Goal: Entertainment & Leisure: Consume media (video, audio)

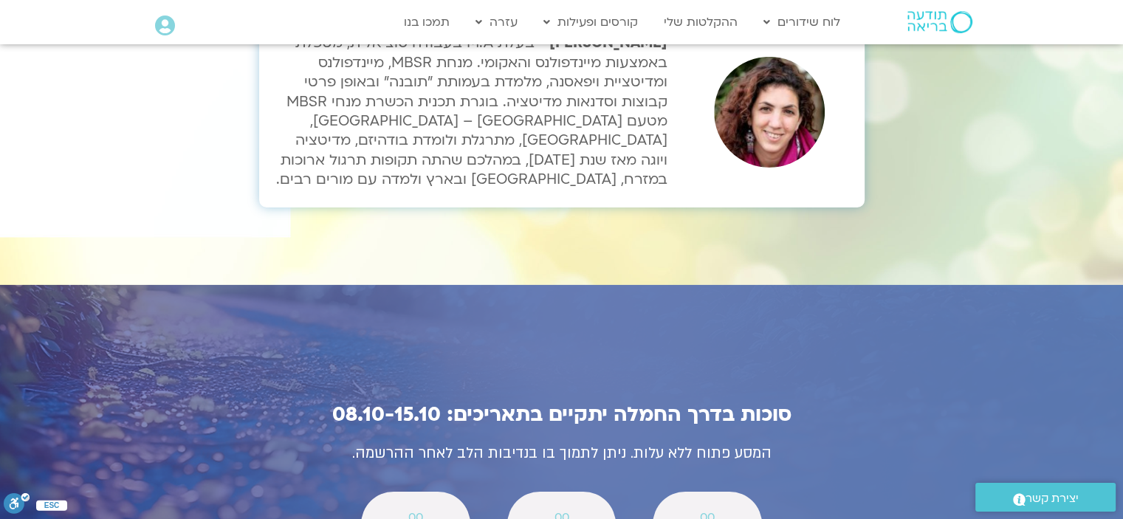
scroll to position [4946, 0]
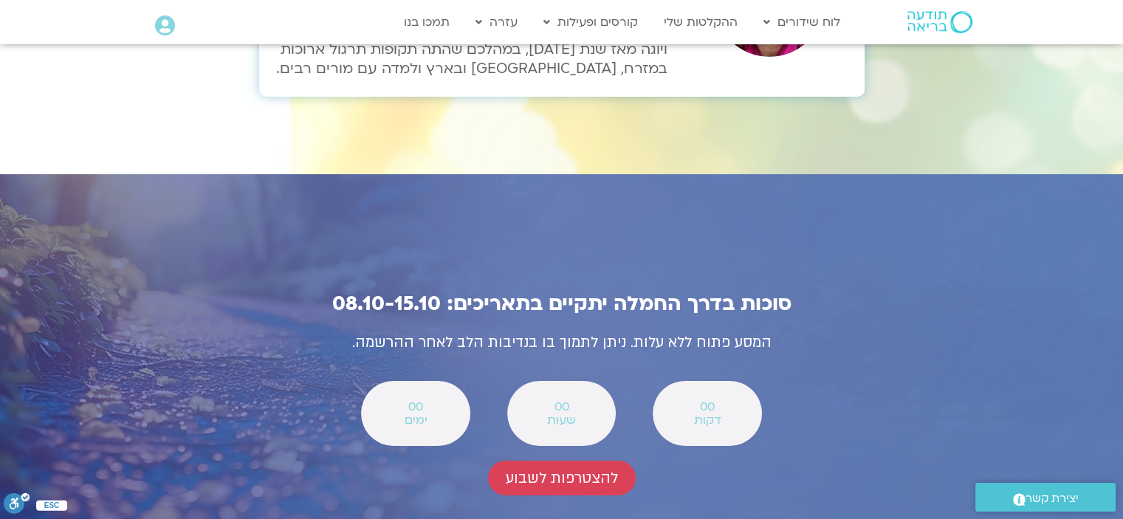
scroll to position [5242, 0]
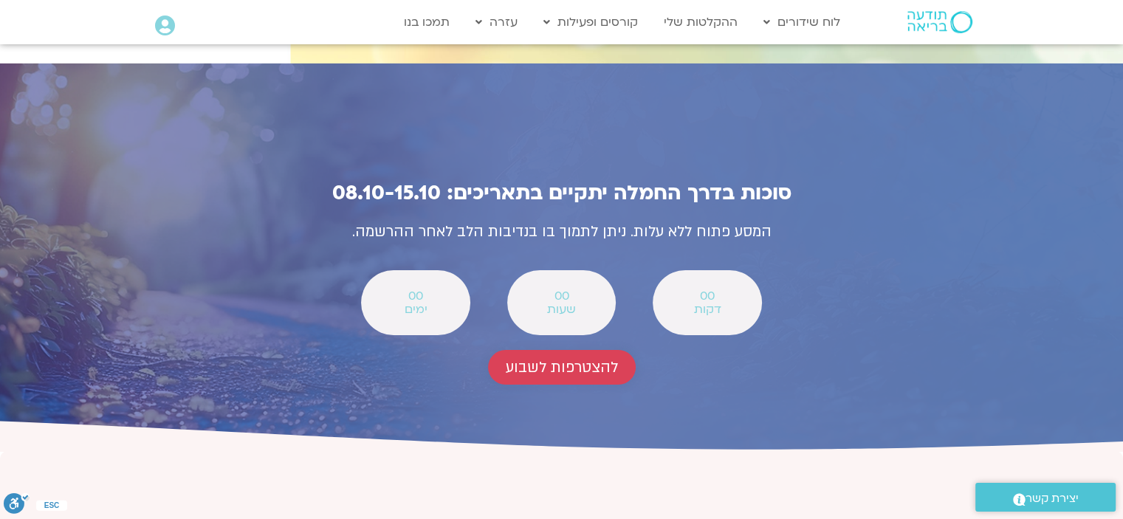
click at [581, 359] on span "להצטרפות לשבוע" at bounding box center [562, 367] width 112 height 17
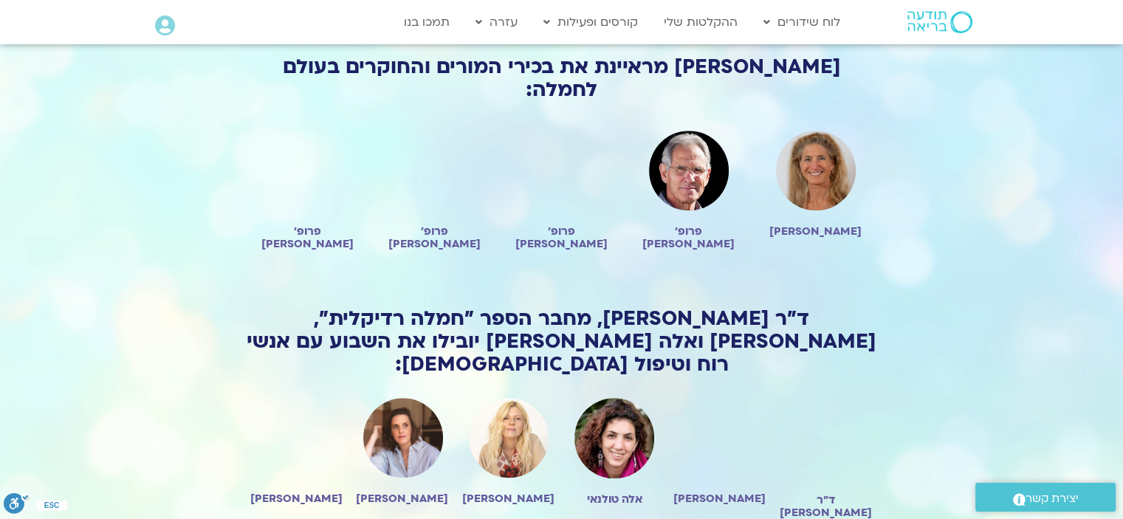
scroll to position [1093, 0]
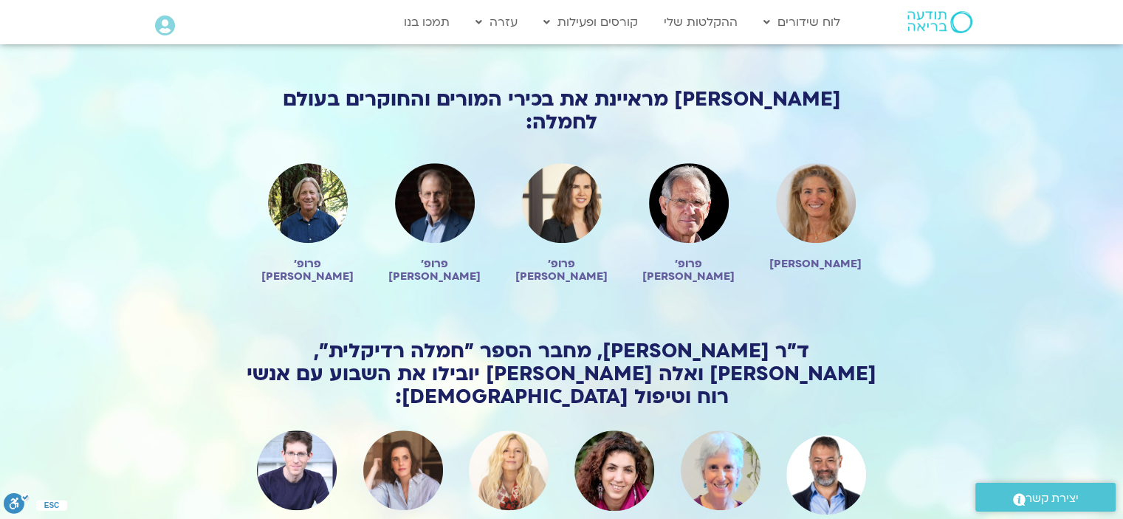
click at [573, 163] on img at bounding box center [562, 203] width 80 height 80
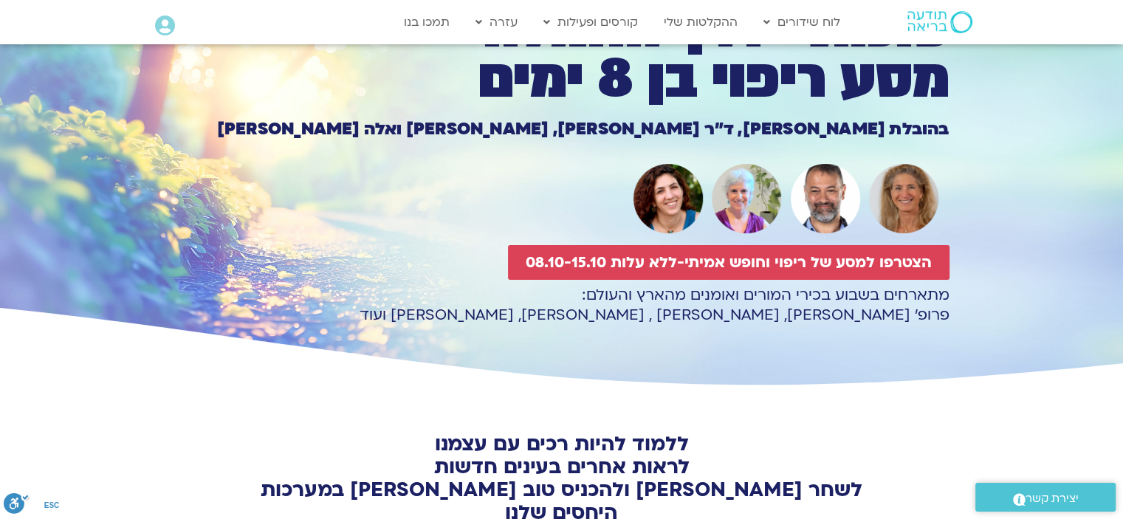
scroll to position [0, 0]
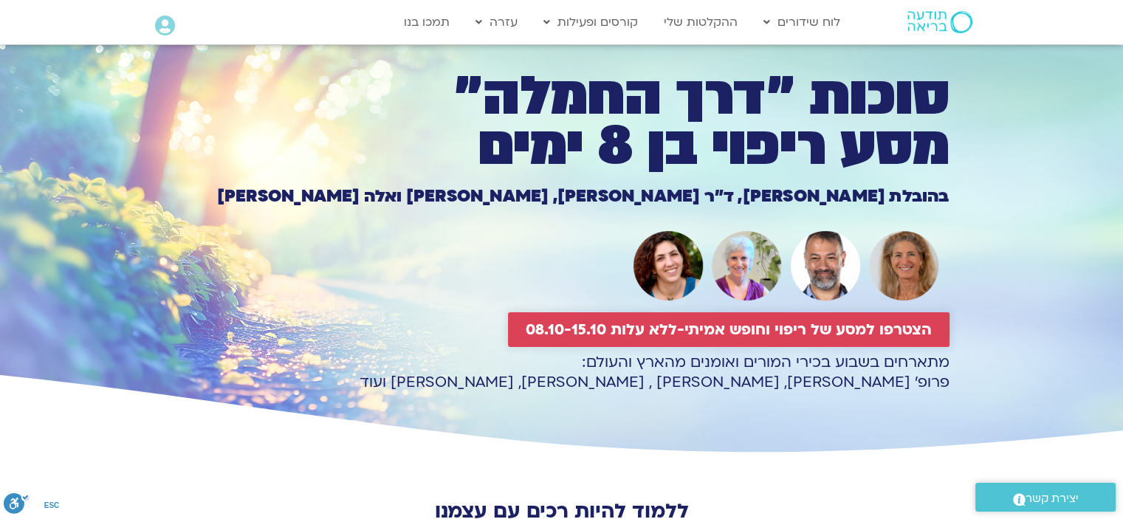
click at [695, 326] on span "הצטרפו למסע של ריפוי וחופש אמיתי-ללא עלות 08.10-15.10" at bounding box center [729, 329] width 406 height 17
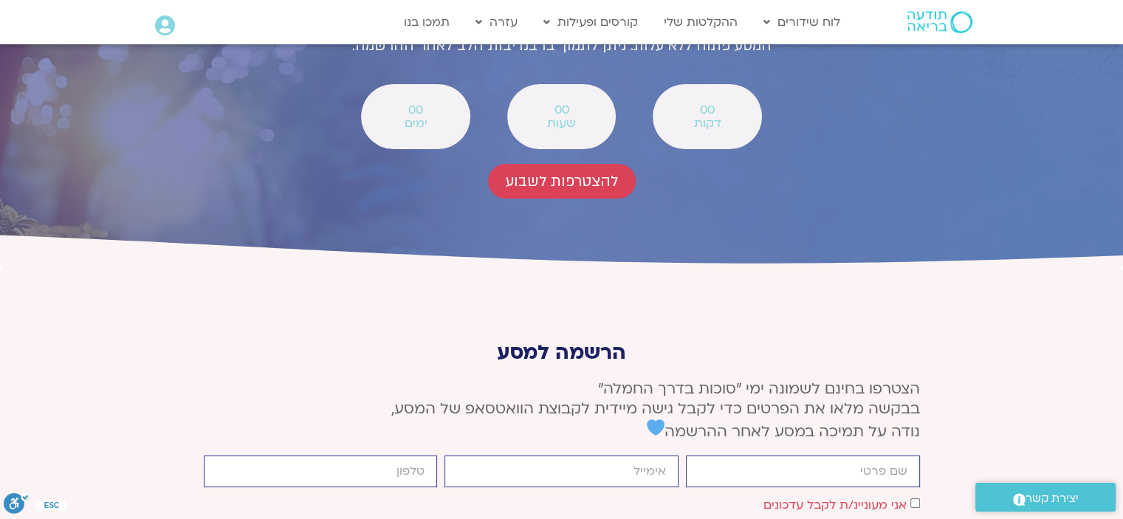
scroll to position [5437, 0]
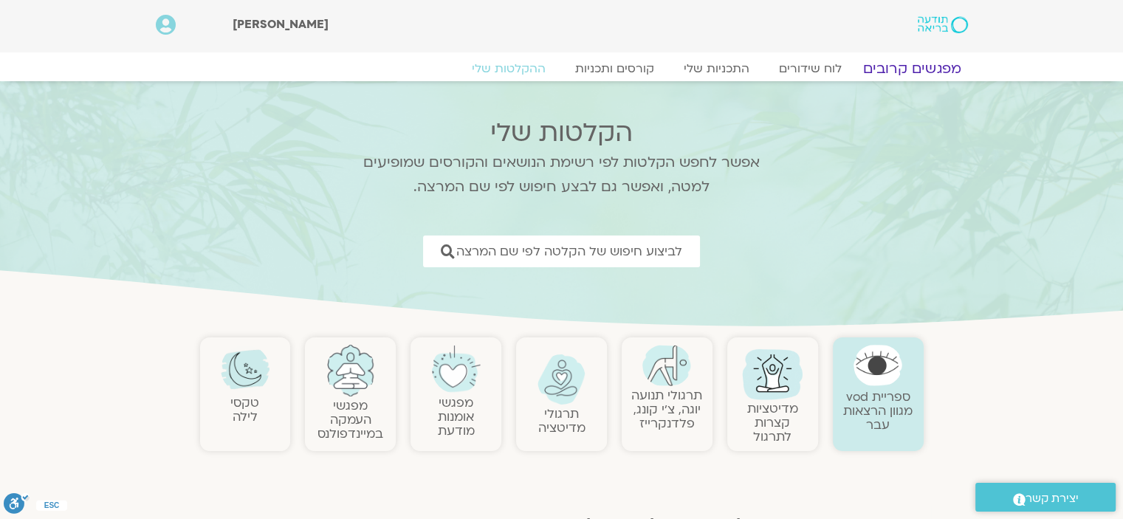
click at [902, 67] on link "מפגשים קרובים" at bounding box center [912, 69] width 134 height 18
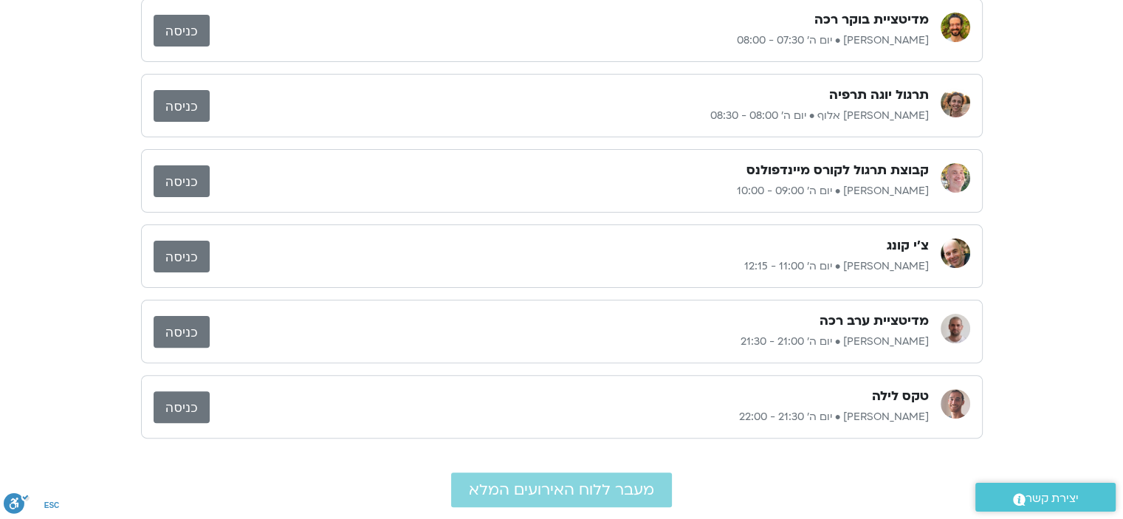
scroll to position [443, 0]
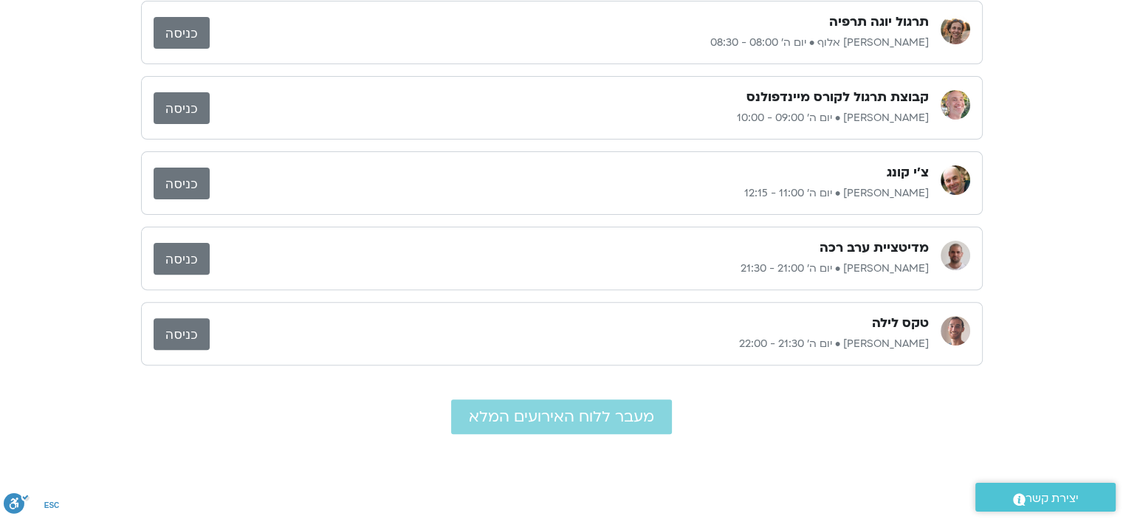
click at [186, 329] on link "כניסה" at bounding box center [182, 334] width 56 height 32
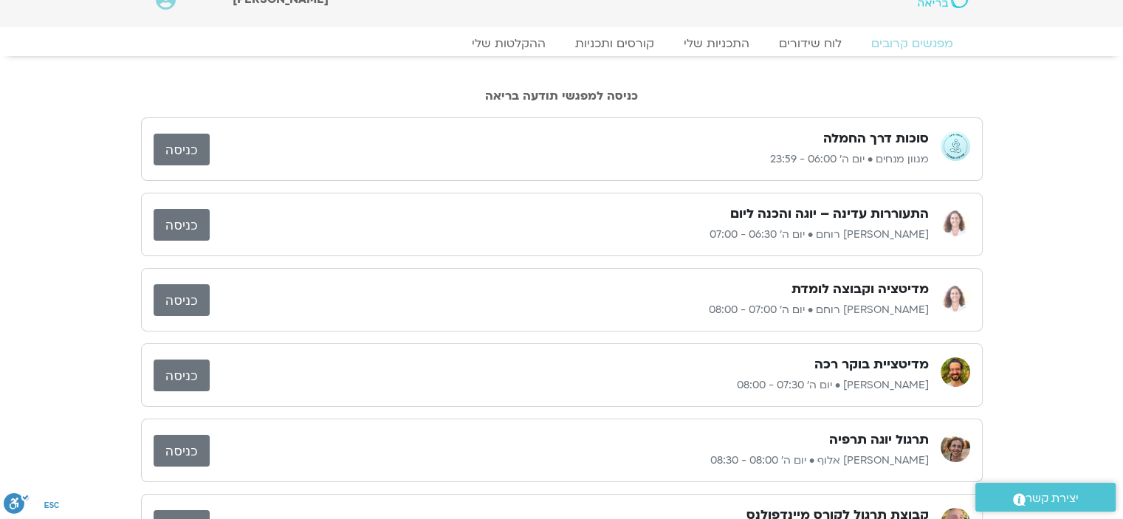
scroll to position [0, 0]
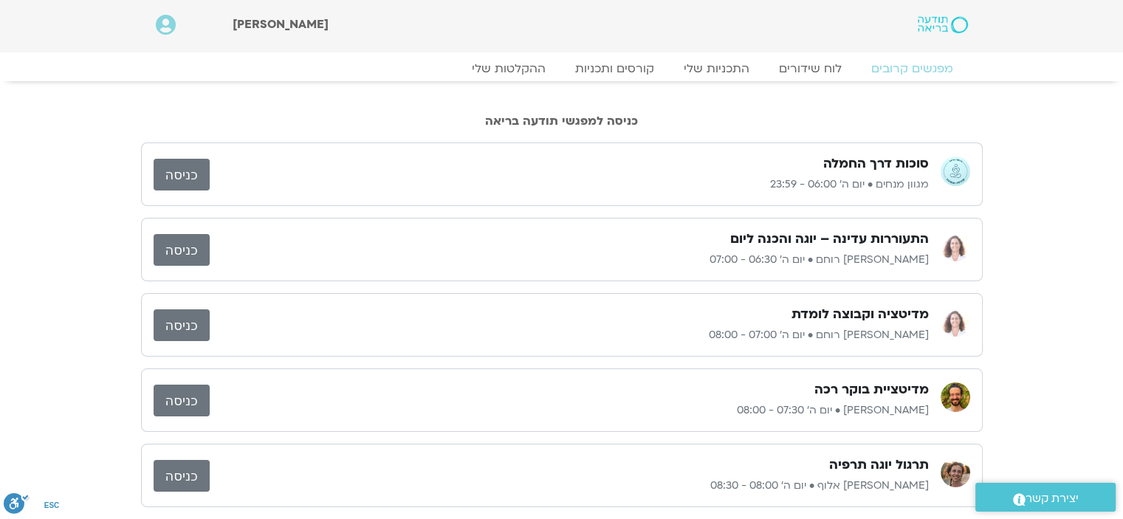
click at [182, 169] on link "כניסה" at bounding box center [182, 175] width 56 height 32
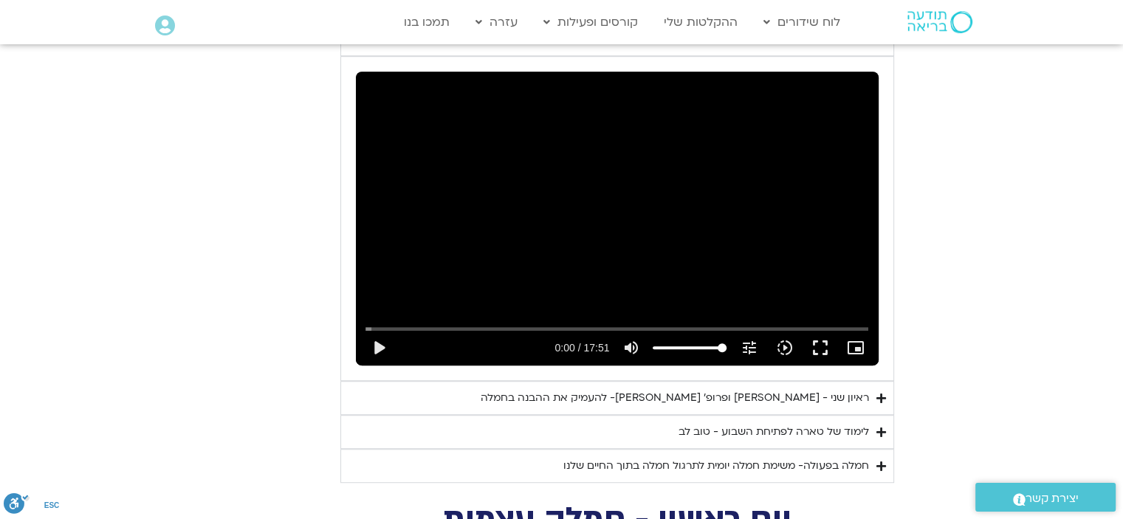
scroll to position [886, 0]
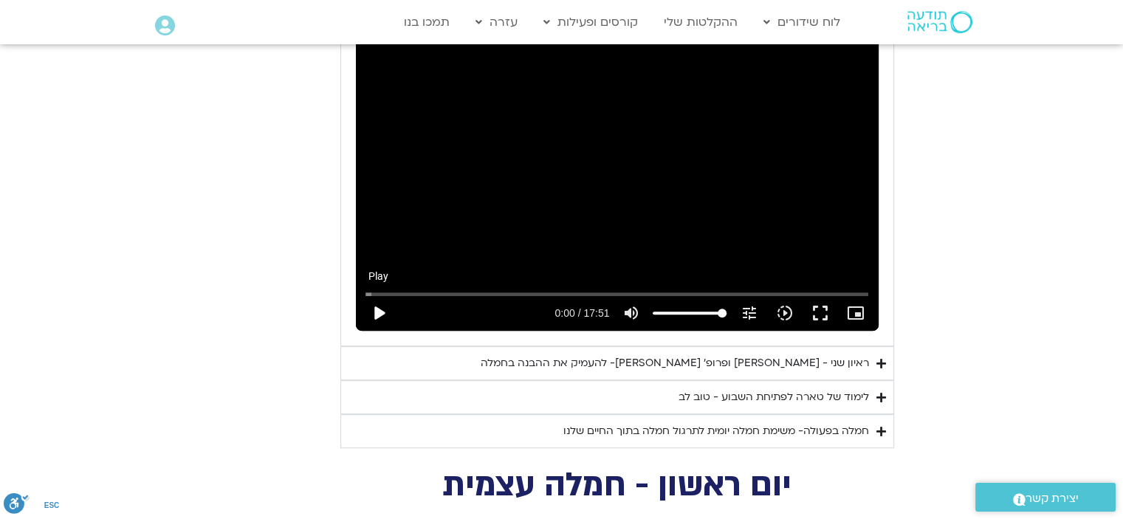
click at [384, 295] on button "play_arrow" at bounding box center [378, 312] width 35 height 35
click at [821, 295] on button "fullscreen" at bounding box center [819, 312] width 35 height 35
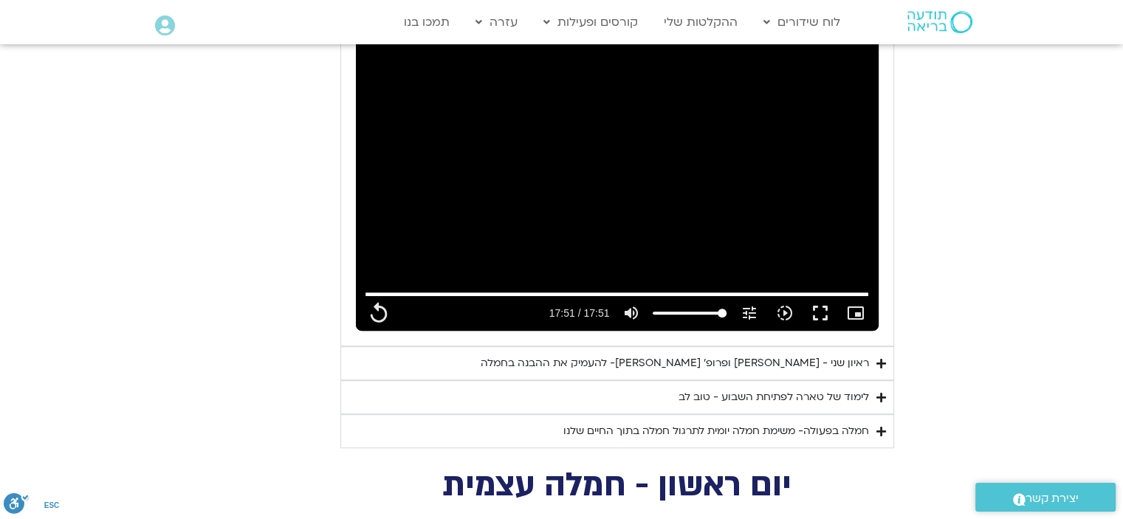
click at [819, 354] on div "ראיון שני - טארה בראך ופרופ׳ דן סיגל- להעמיק את ההבנה בחמלה" at bounding box center [675, 363] width 388 height 18
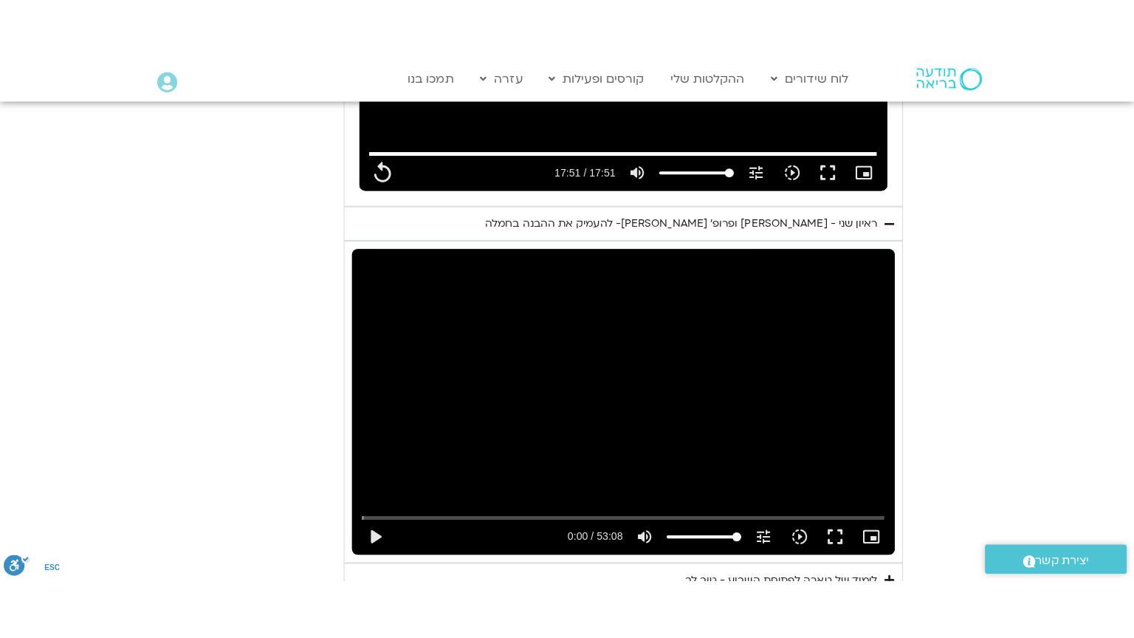
scroll to position [1107, 0]
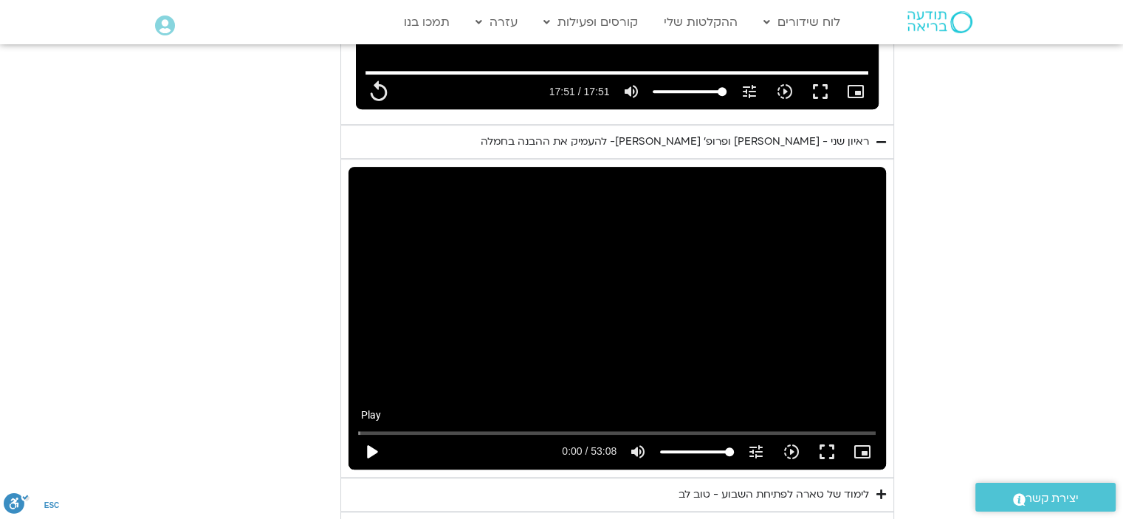
click at [370, 434] on button "play_arrow" at bounding box center [371, 451] width 35 height 35
type input "1071.88"
type input "0.044393"
type input "1071.88"
type input "0.178546"
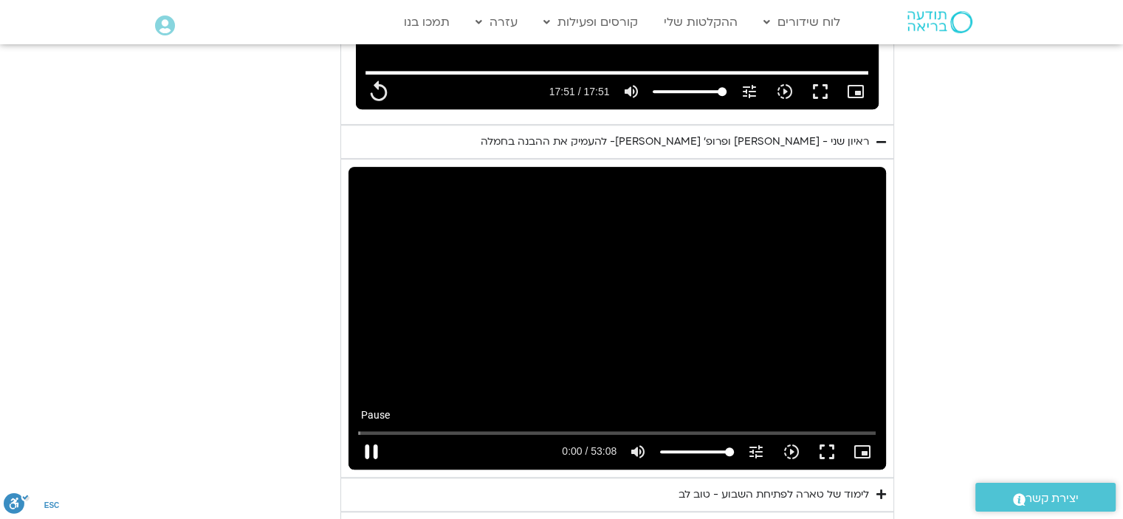
type input "1071.88"
type input "0.309029"
type input "1071.88"
type input "0.442278"
type input "1071.88"
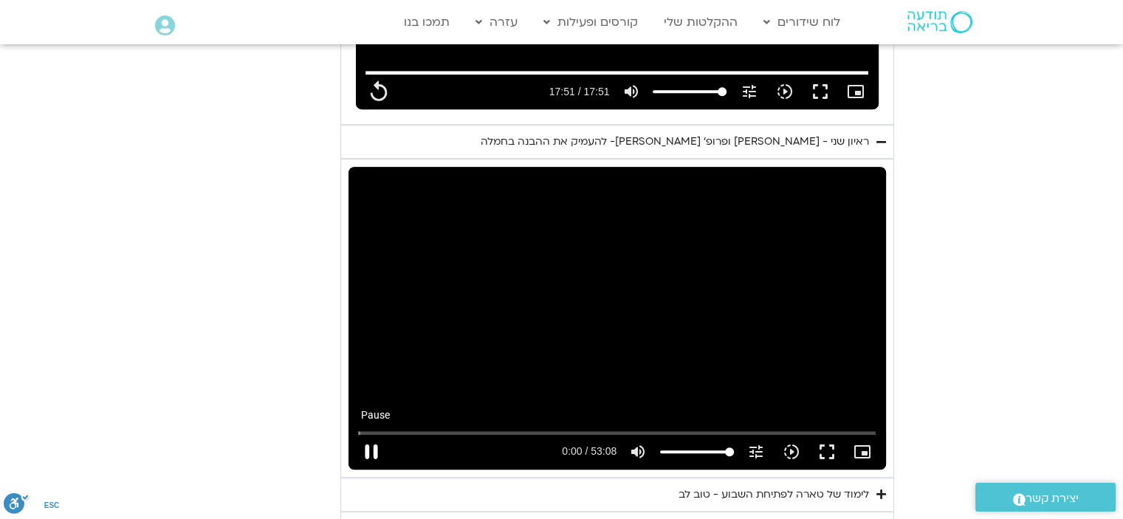
type input "0.577999"
type input "1071.88"
type input "0.708199"
type input "1071.88"
type input "0.841672"
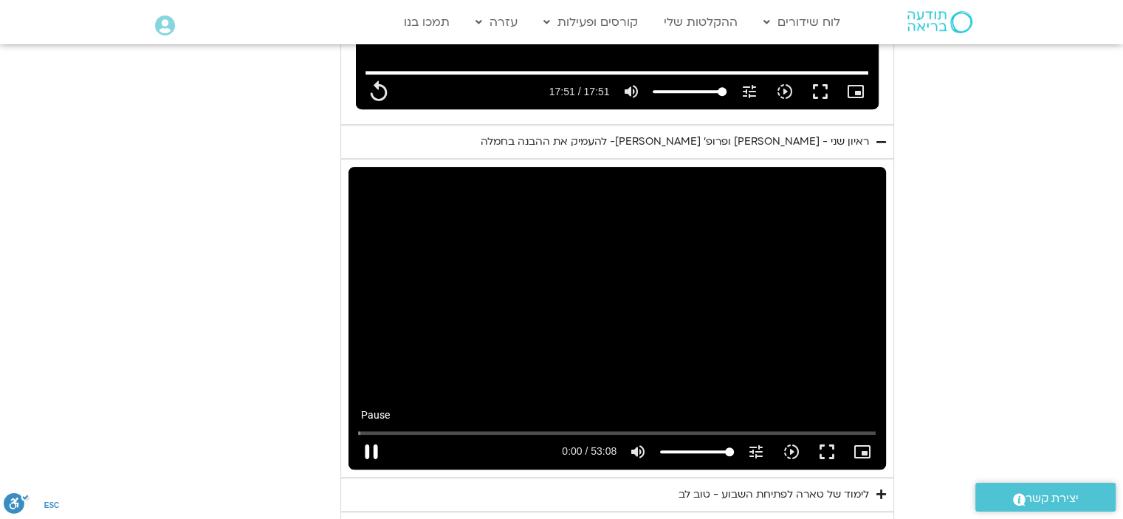
type input "1071.88"
type input "0.977658"
type input "1071.88"
type input "1.111432"
type input "1071.88"
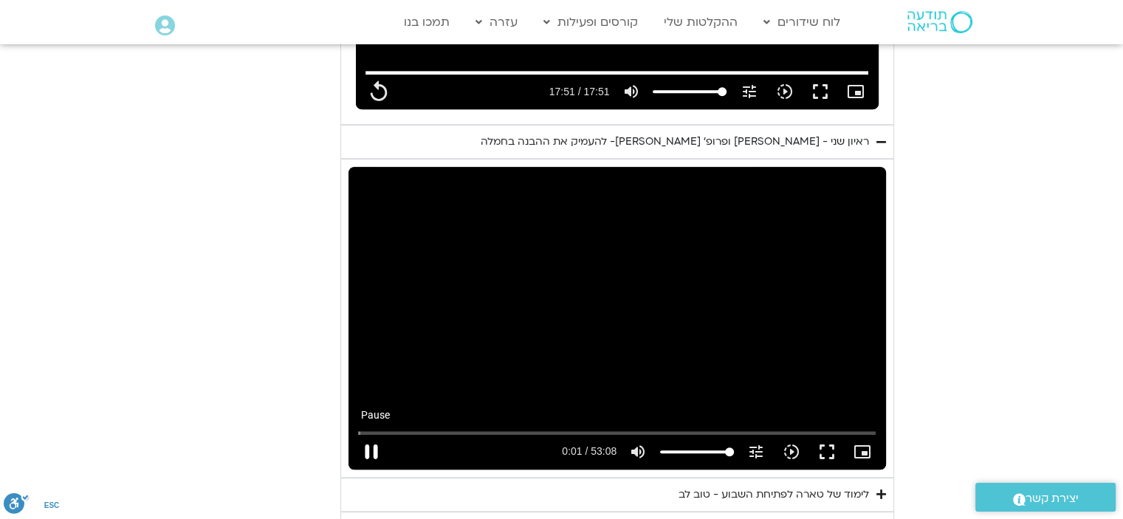
type input "1.245616"
type input "1071.88"
type input "1.378476"
type input "1071.88"
type input "1.510302"
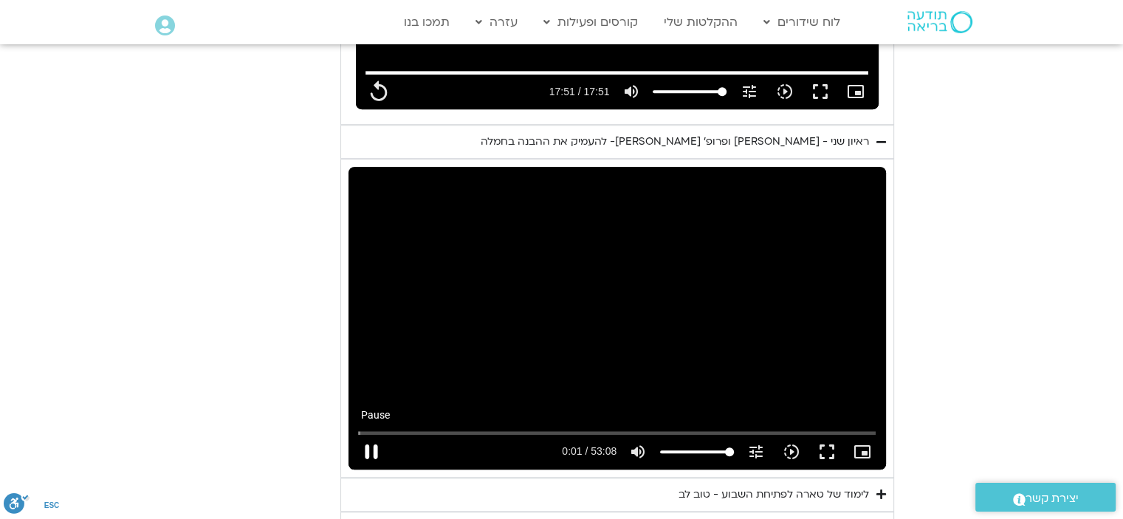
type input "1071.88"
type input "1.635609"
type input "1071.88"
type input "1.766274"
type input "1071.88"
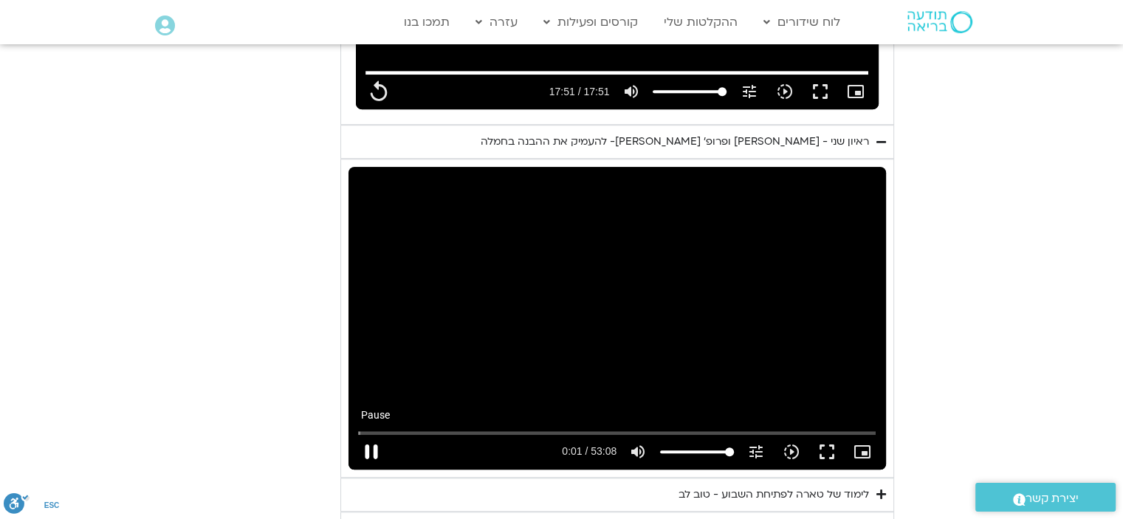
type input "1.958928"
type input "1071.88"
type input "2.0769"
type input "1071.88"
type input "2.213074"
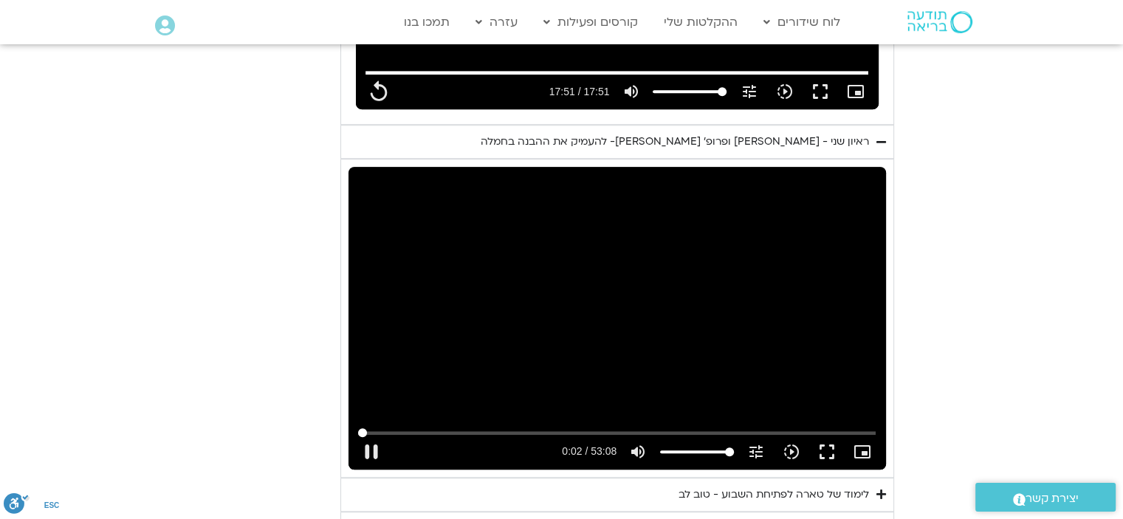
type input "1071.88"
type input "2.345055"
type input "1071.88"
type input "2.461415"
type input "1071.88"
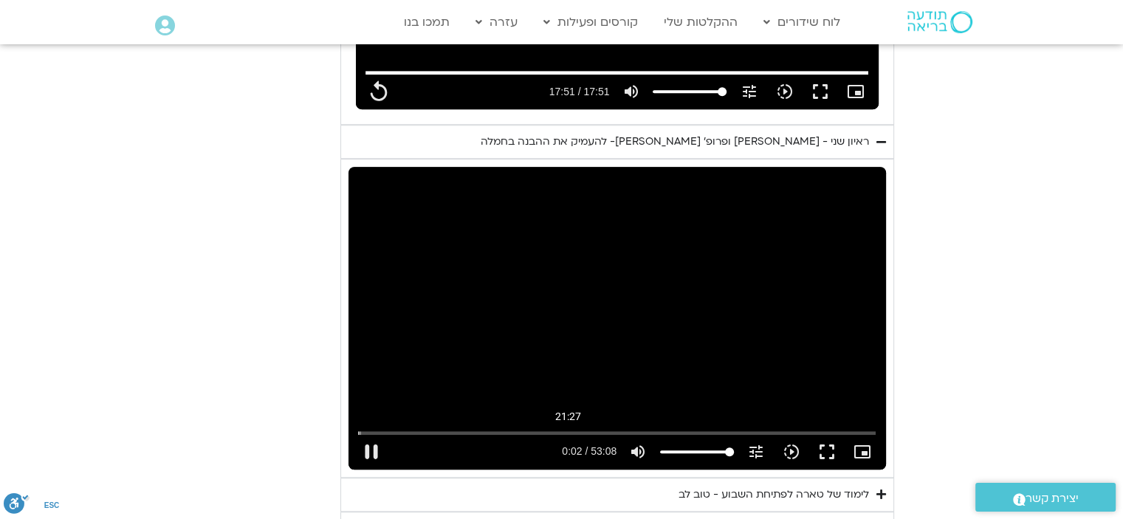
type input "2.594974"
type input "1071.88"
type input "2.726958"
type input "1071.88"
type input "2.826262"
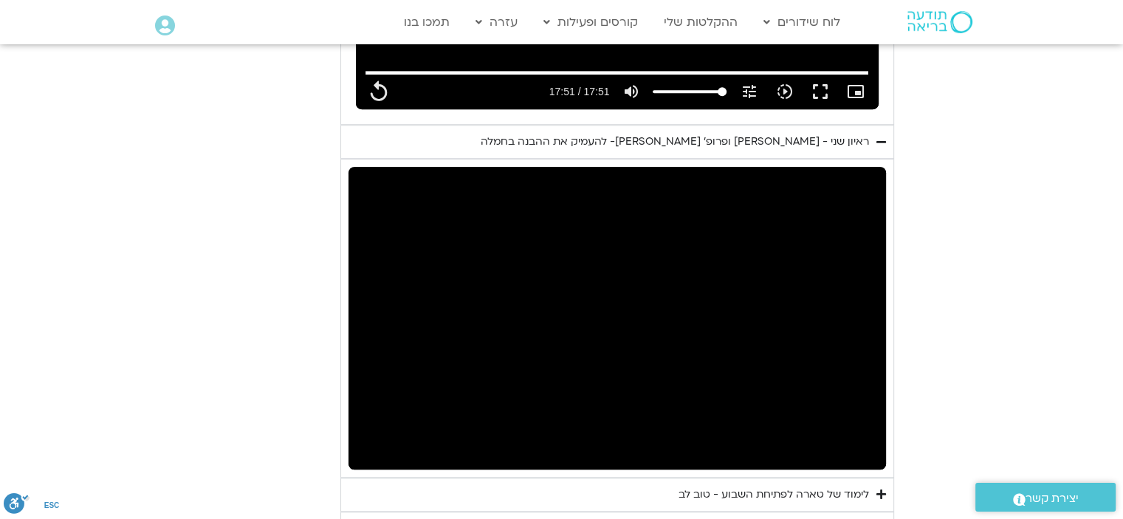
type input "1071.88"
type input "72.81683"
type input "1071.88"
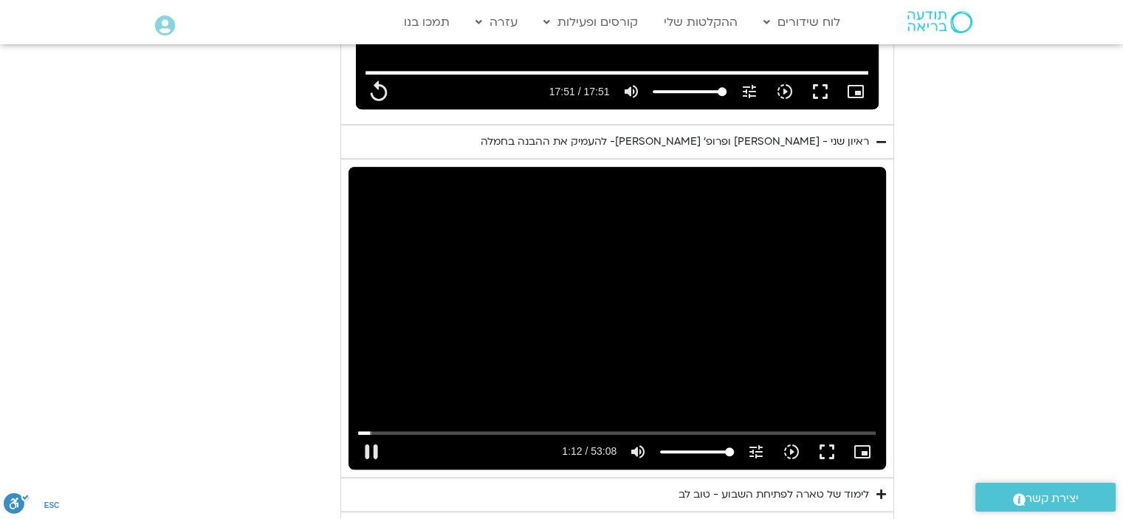
type input "72.959779"
type input "1071.88"
type input "72.980919"
type input "1071.88"
type input "73.210301"
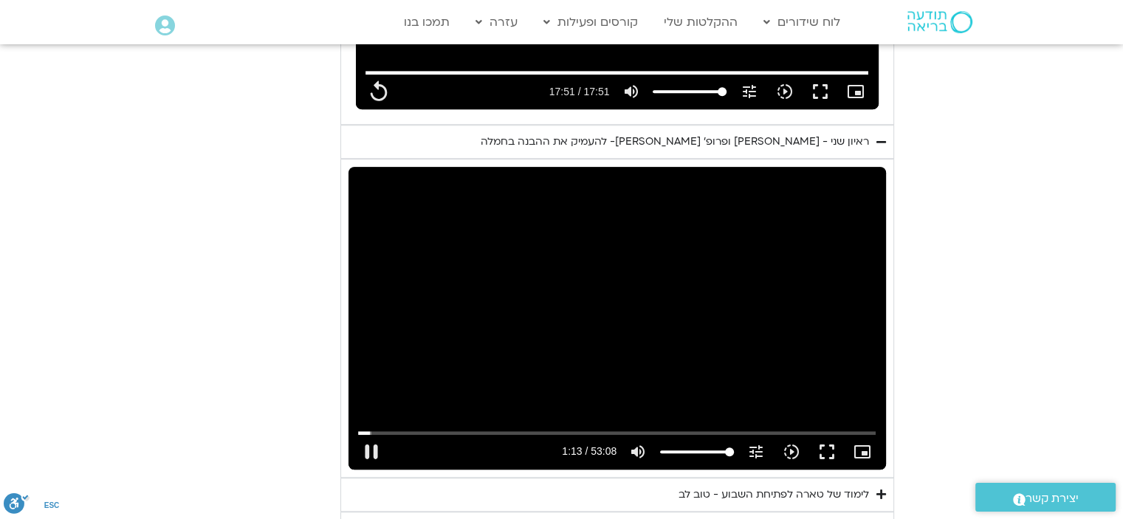
type input "1071.88"
type input "73.343073"
type input "1071.88"
type input "73.36395"
type input "1071.88"
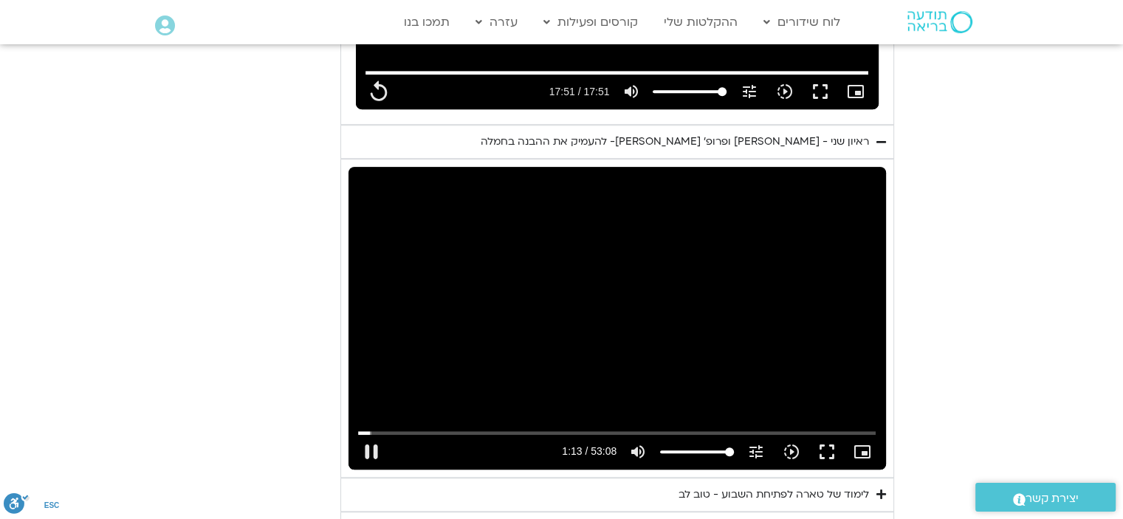
type input "73.496307"
type input "1071.88"
type input "73.630578"
type input "1071.88"
type input "73.762732"
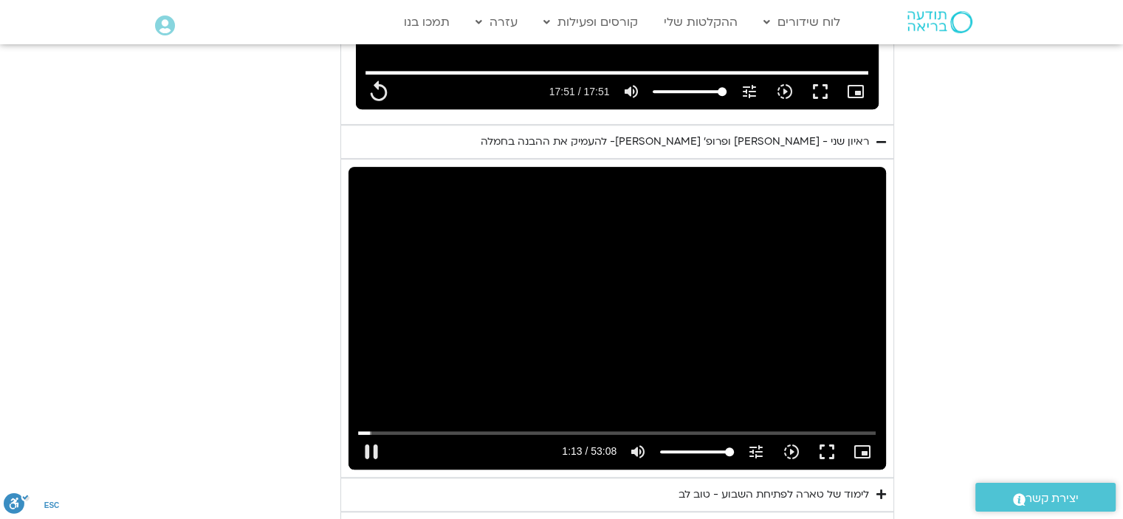
type input "1071.88"
type input "73.896739"
type input "1071.88"
type input "74.024375"
type input "1071.88"
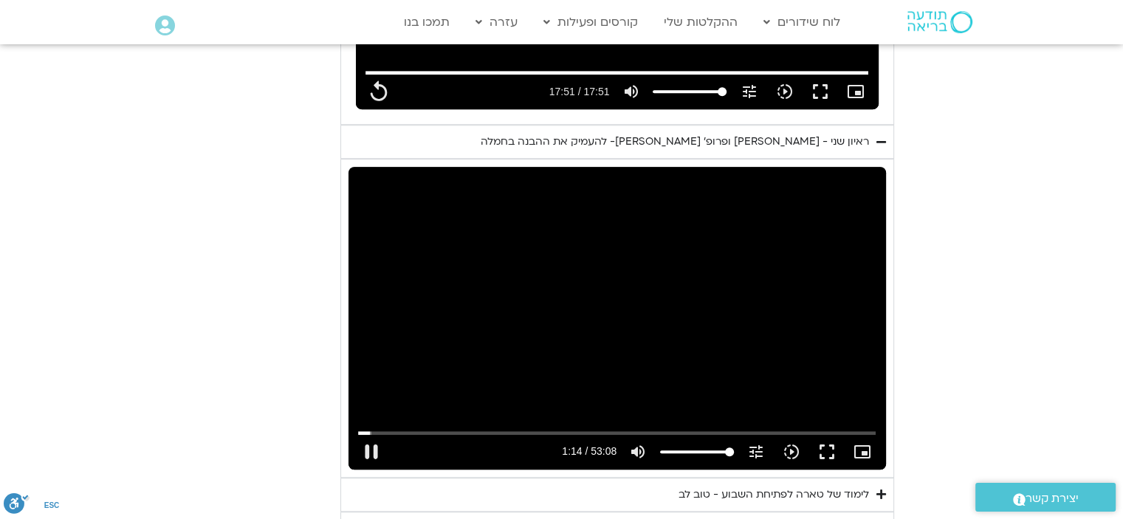
type input "74.163131"
type input "1071.88"
type input "74.288931"
type input "1071.88"
type input "74.420392"
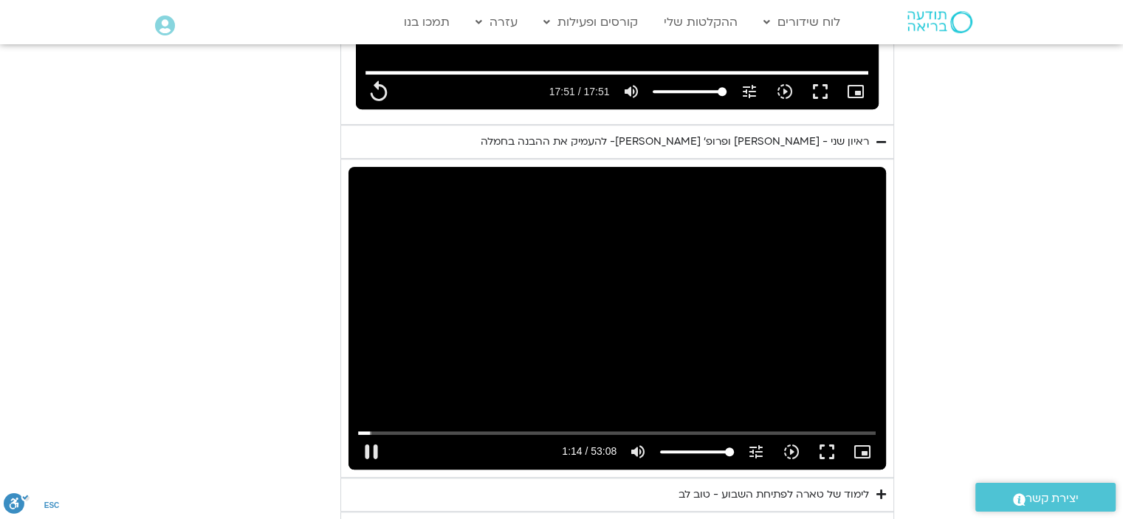
type input "1071.88"
type input "74.562743"
type input "1071.88"
type input "74.79365"
type input "1071.88"
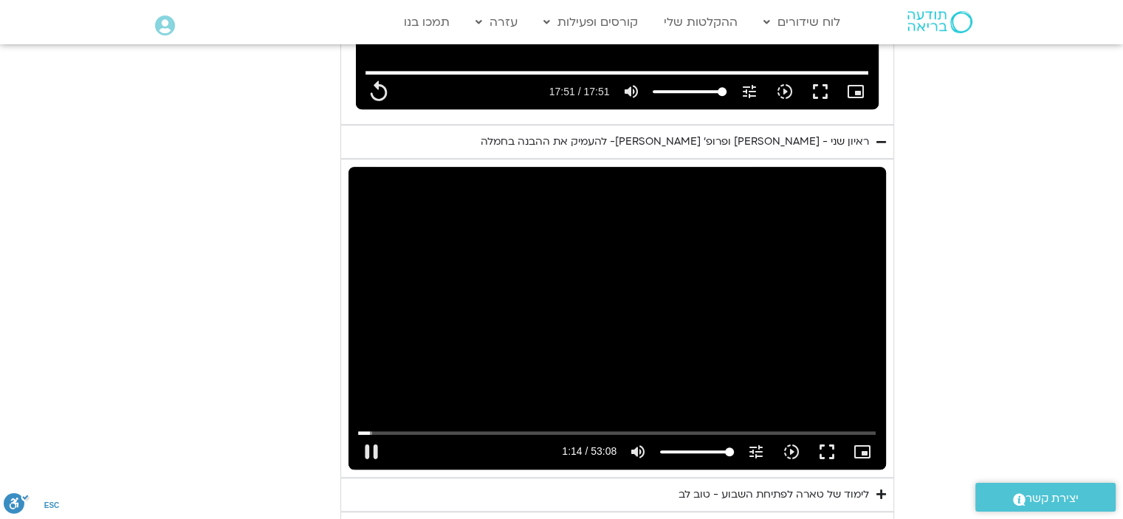
type input "74.925932"
type input "1071.88"
type input "74.979369"
type input "1071.88"
type input "75.128758"
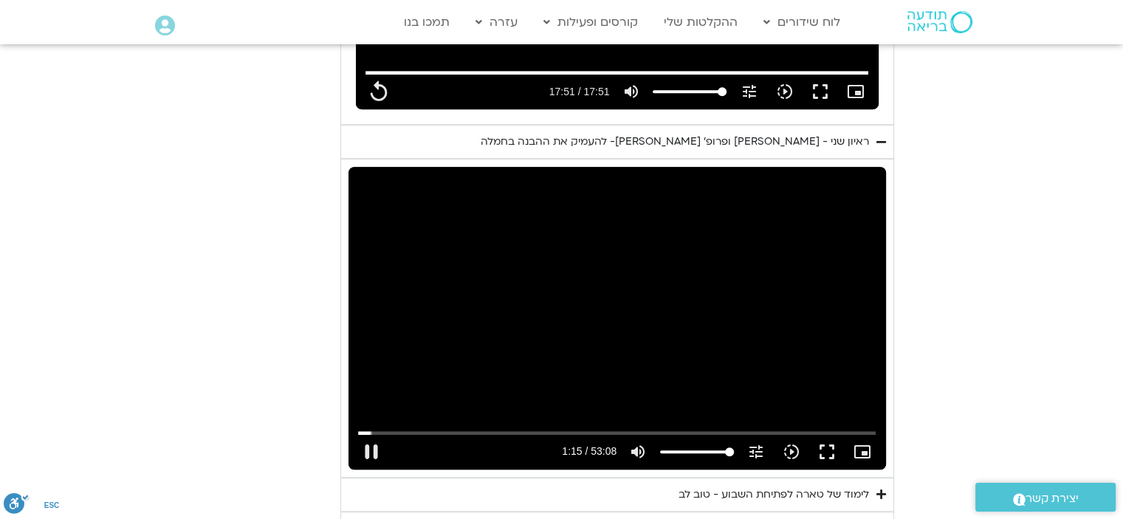
type input "1071.88"
type input "75.224819"
type input "1071.88"
type input "75.39425"
type input "1071.88"
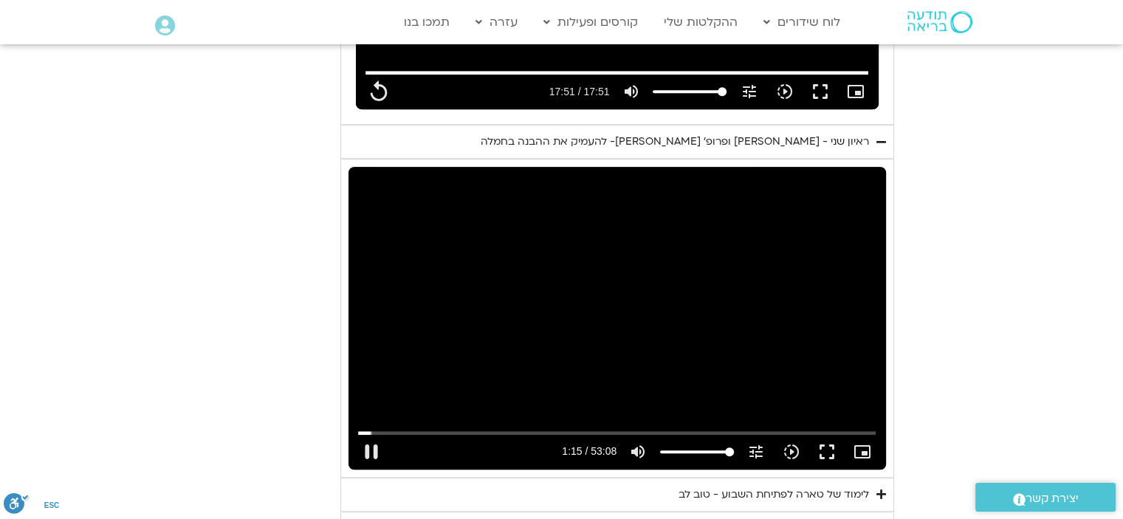
type input "75.513264"
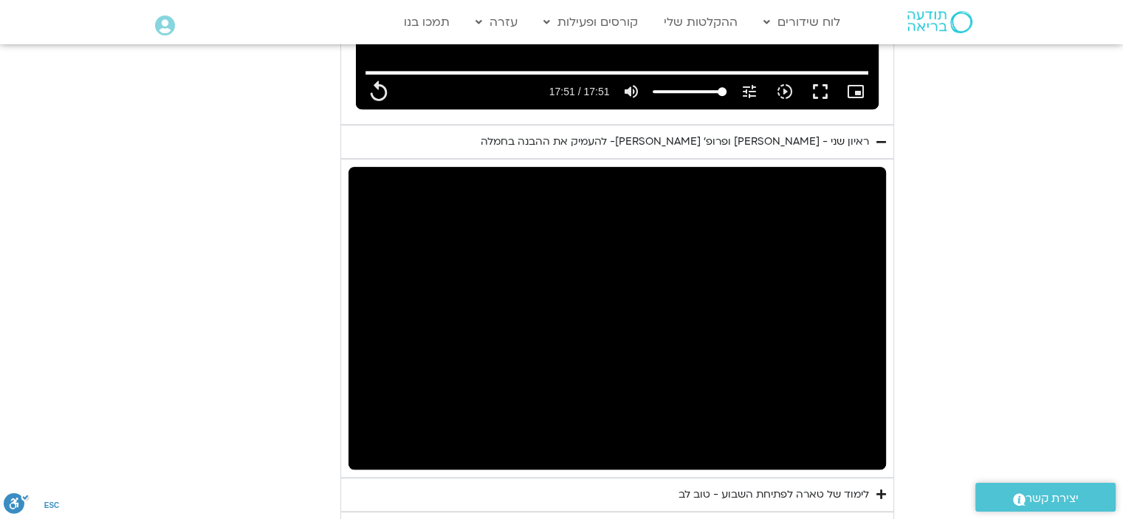
type input "1071.88"
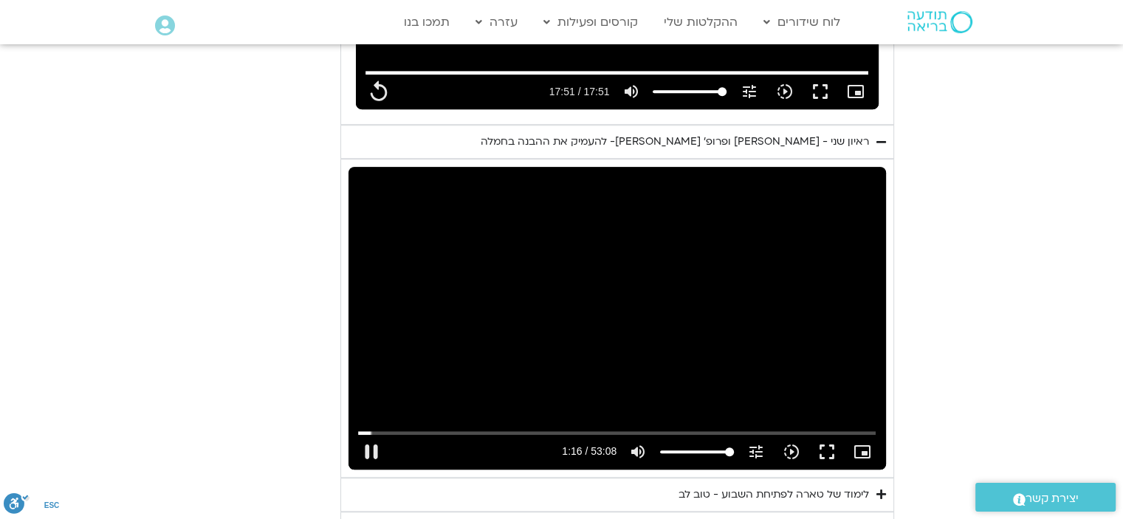
type input "76.227381"
type input "1071.88"
type input "76.309285"
type input "1071.88"
type input "76.493636"
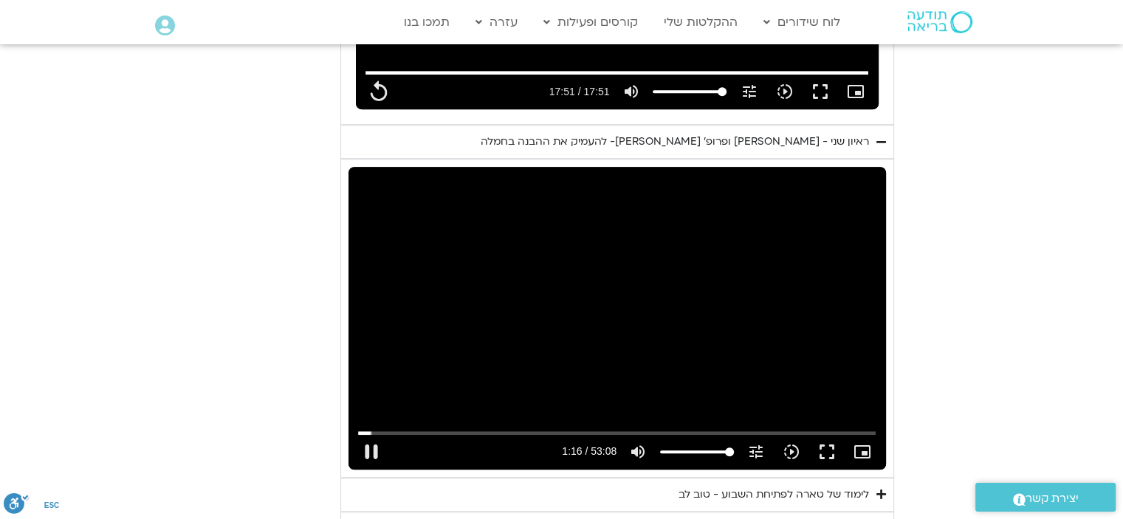
type input "1071.88"
type input "76.626286"
type input "1071.88"
type input "76.775854"
type input "1071.88"
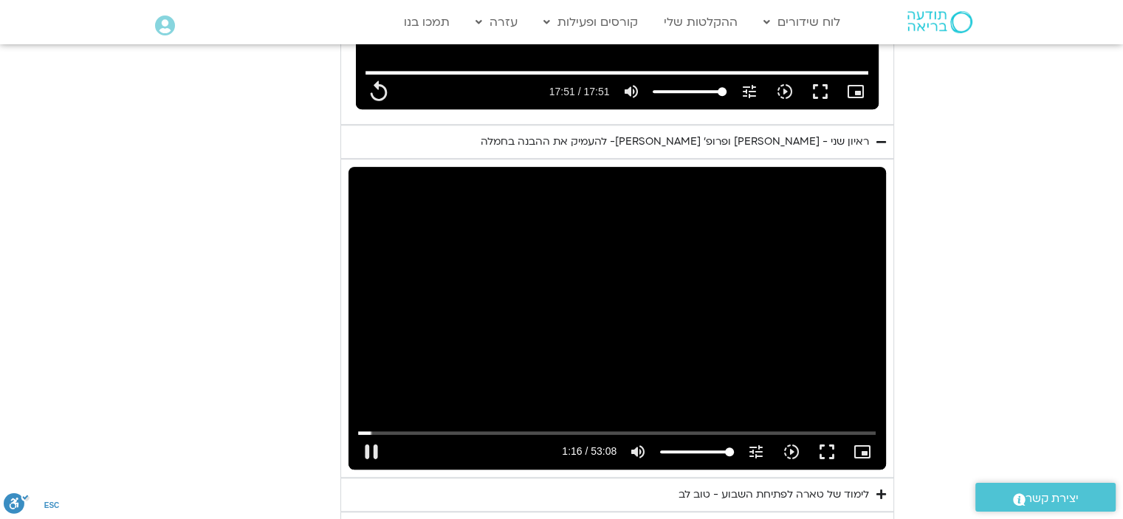
type input "76.859363"
type input "1071.88"
type input "76.958267"
type input "1071.88"
type input "77.09413"
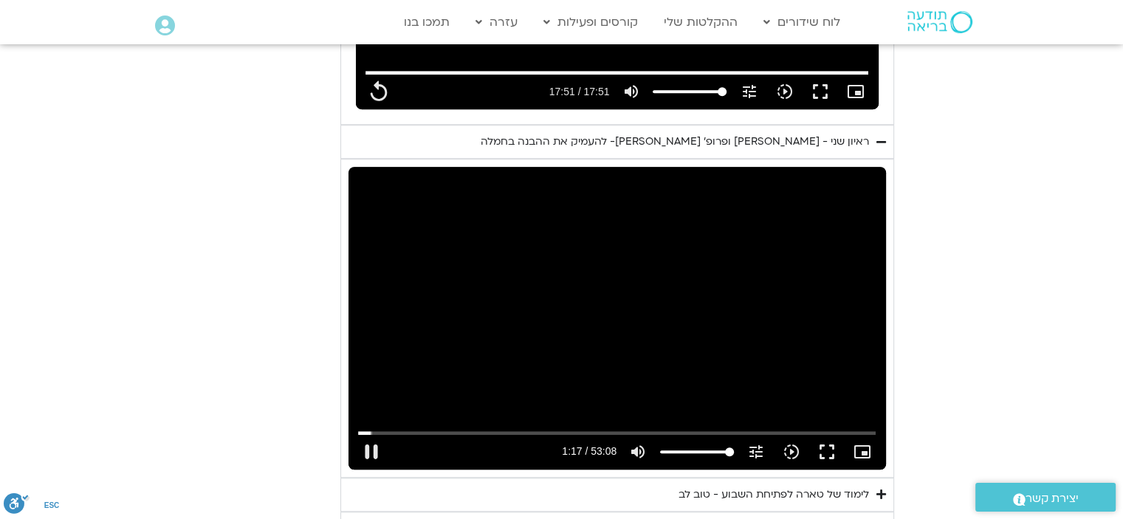
type input "1071.88"
type input "77.225073"
type input "1071.88"
type input "77.358249"
type input "1071.88"
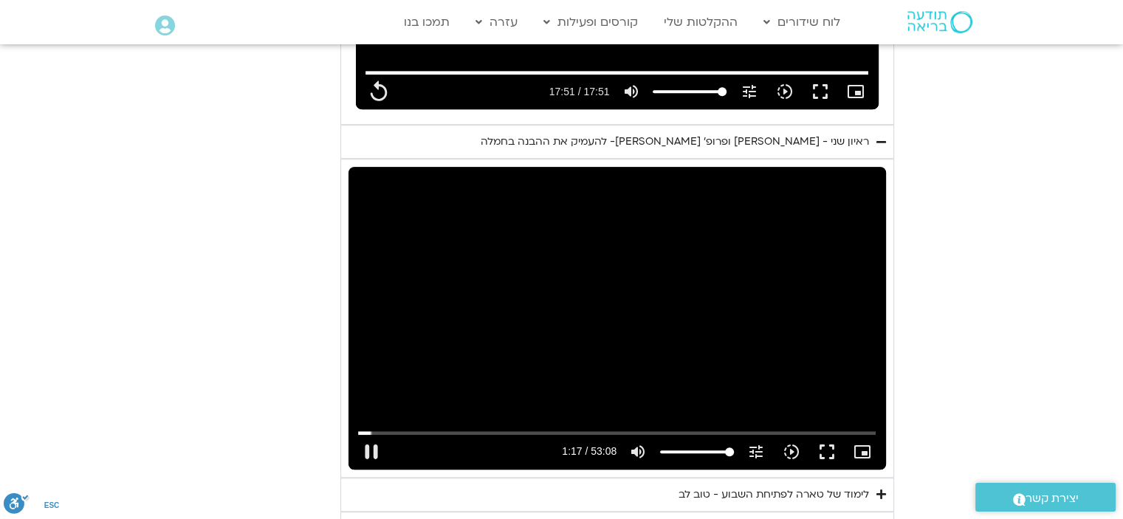
type input "77.491684"
type input "1071.88"
type input "77.625307"
type input "1071.88"
type input "77.755543"
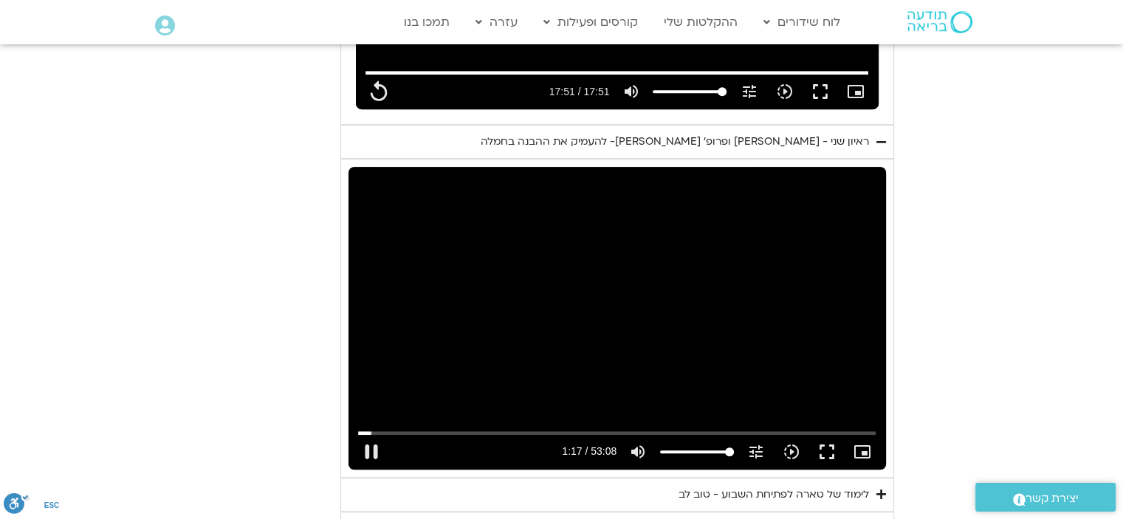
type input "1071.88"
type input "77.881395"
type input "1071.88"
type input "78.110262"
type input "1071.88"
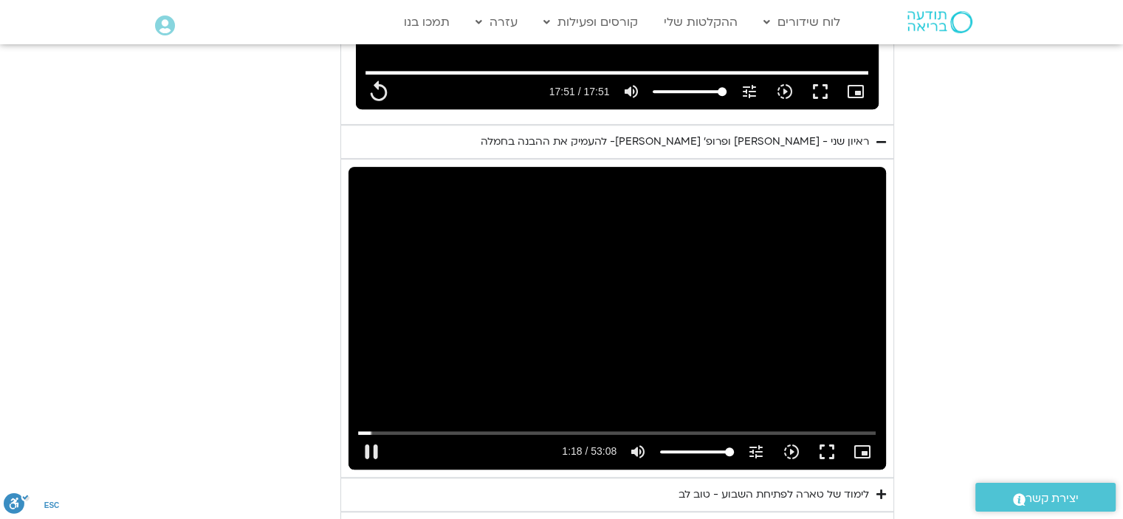
type input "78.226327"
type input "1071.88"
type input "78.359185"
type input "1071.88"
type input "78.409496"
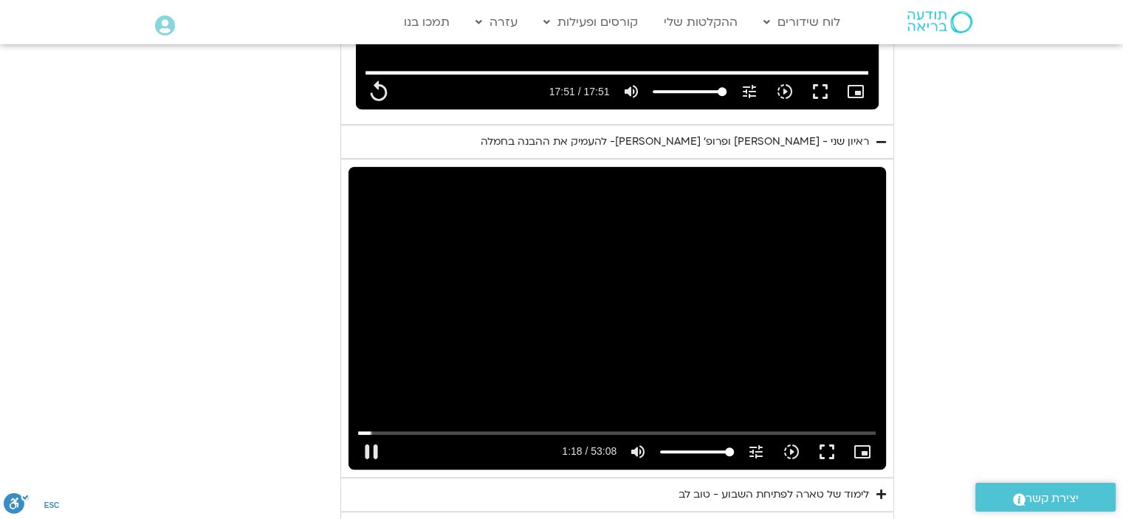
type input "1071.88"
type input "78.524763"
type input "1071.88"
type input "78.742806"
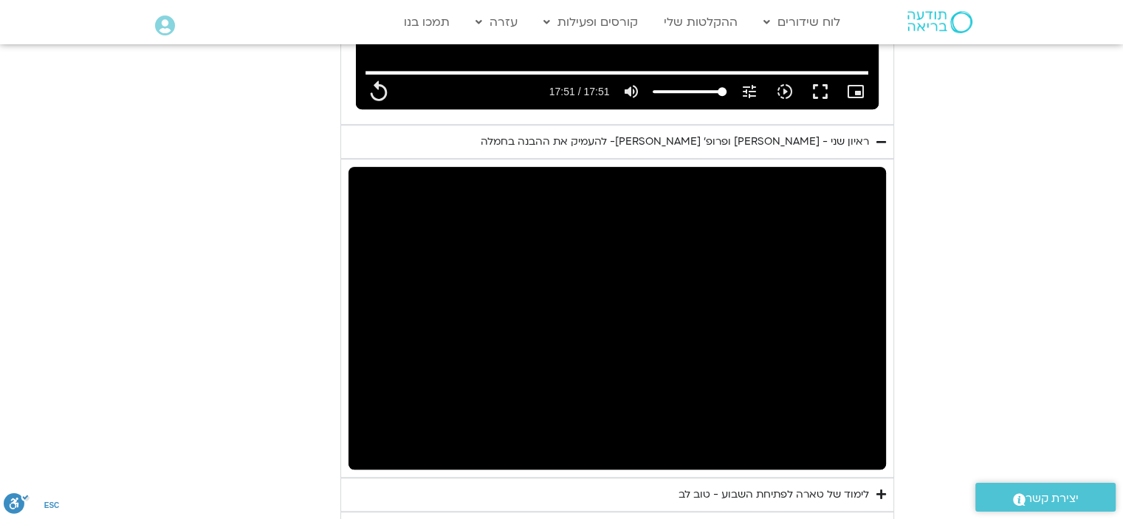
type input "1071.88"
type input "100.24458"
type input "1071.88"
type input "100.358796"
type input "1071.88"
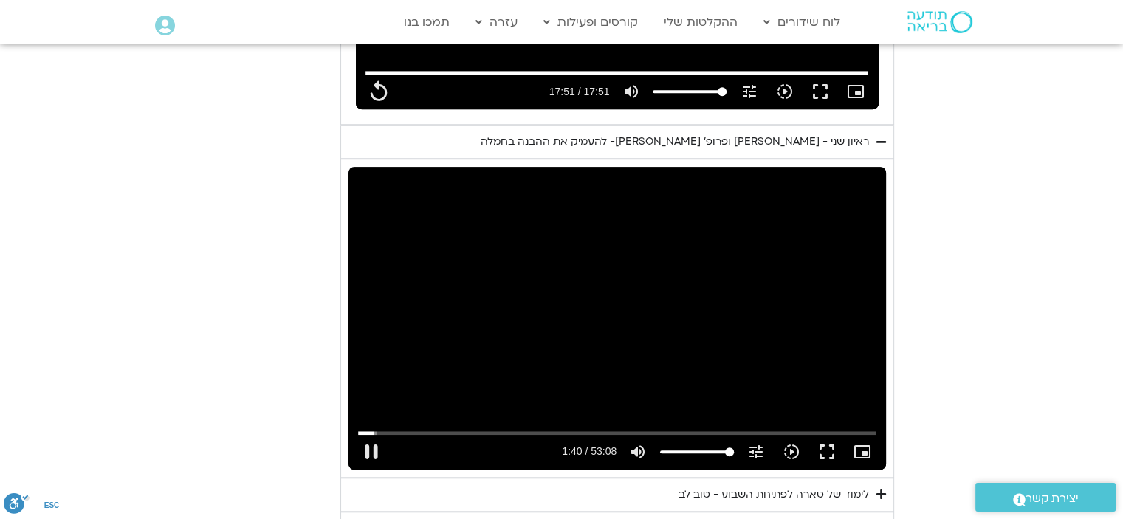
type input "100.492727"
type input "1071.88"
type input "100.626165"
type input "1071.88"
type input "100.709641"
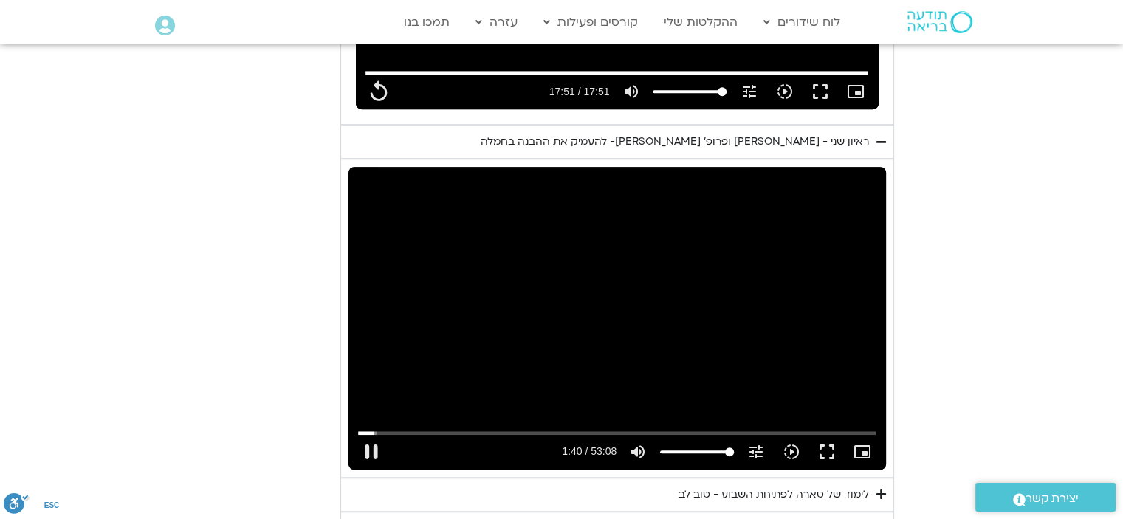
type input "1071.88"
type input "100.894457"
type input "1071.88"
type input "101.028013"
type input "1071.88"
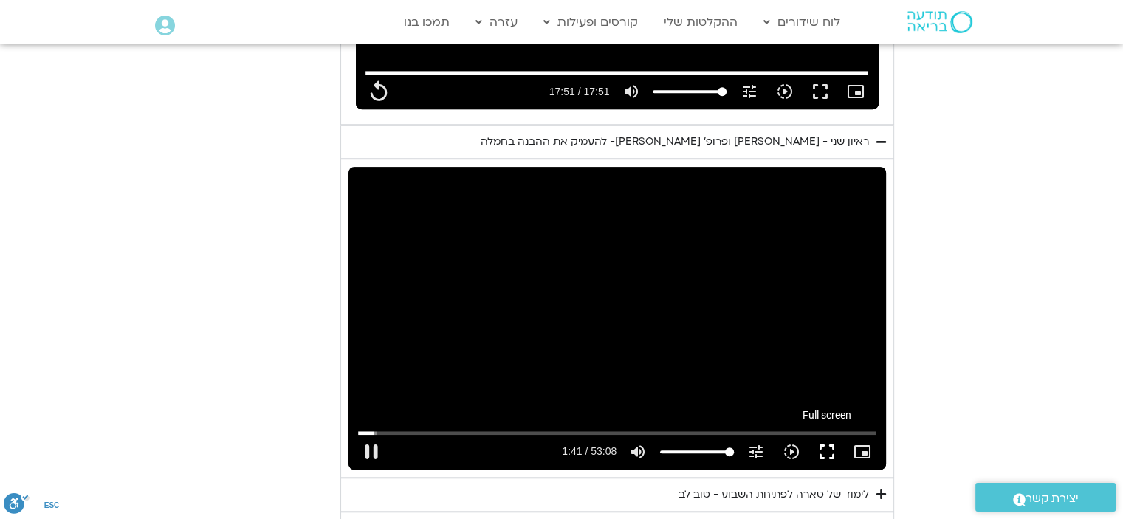
type input "101.159304"
type input "1071.88"
type input "101.210213"
type input "1071.88"
type input "101.409878"
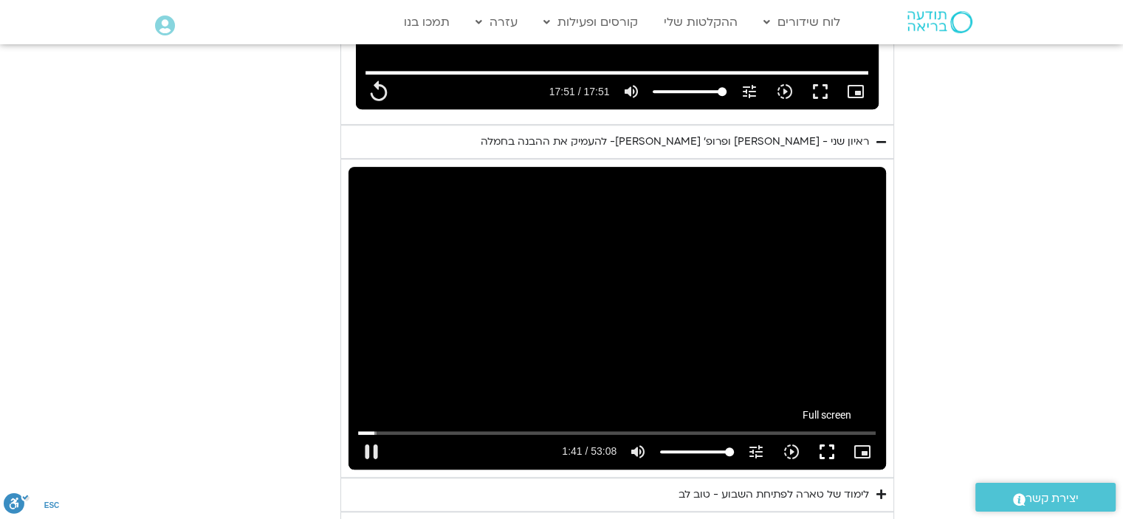
type input "1071.88"
type input "101.546712"
type input "1071.88"
type input "101.5963"
type input "1071.88"
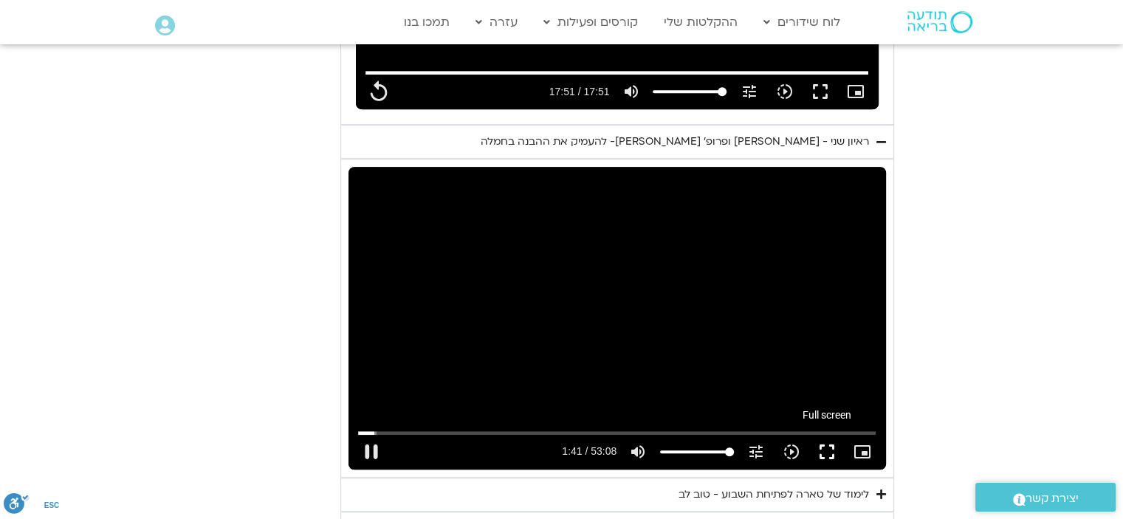
type input "101.793349"
type input "1071.88"
type input "101.892608"
type input "1071.88"
type input "101.990408"
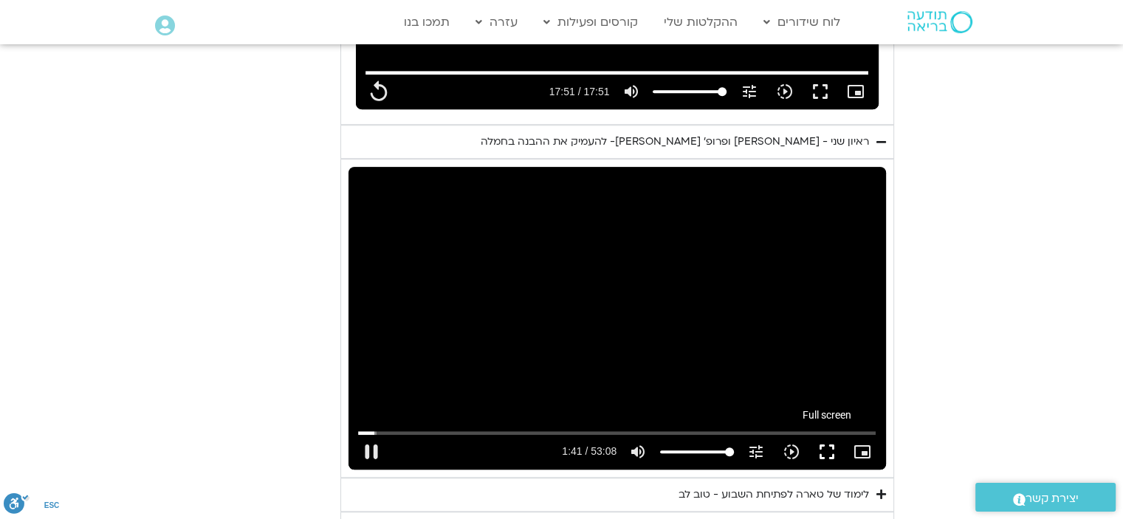
type input "1071.88"
type input "102.125107"
type input "1071.88"
type input "102.295724"
type input "1071.88"
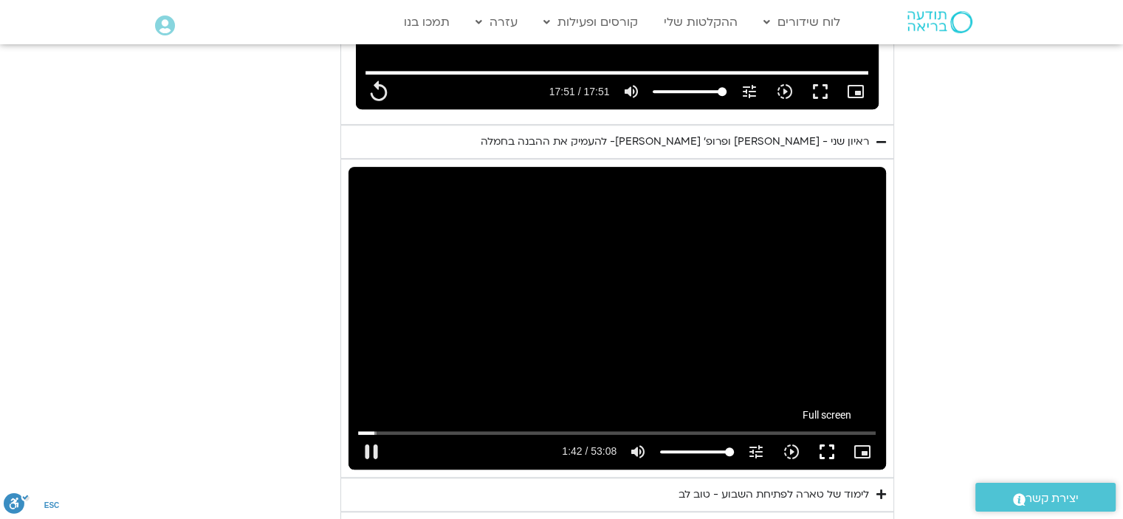
type input "102.378317"
type input "1071.88"
type input "102.601818"
type input "1071.88"
type input "102.71105"
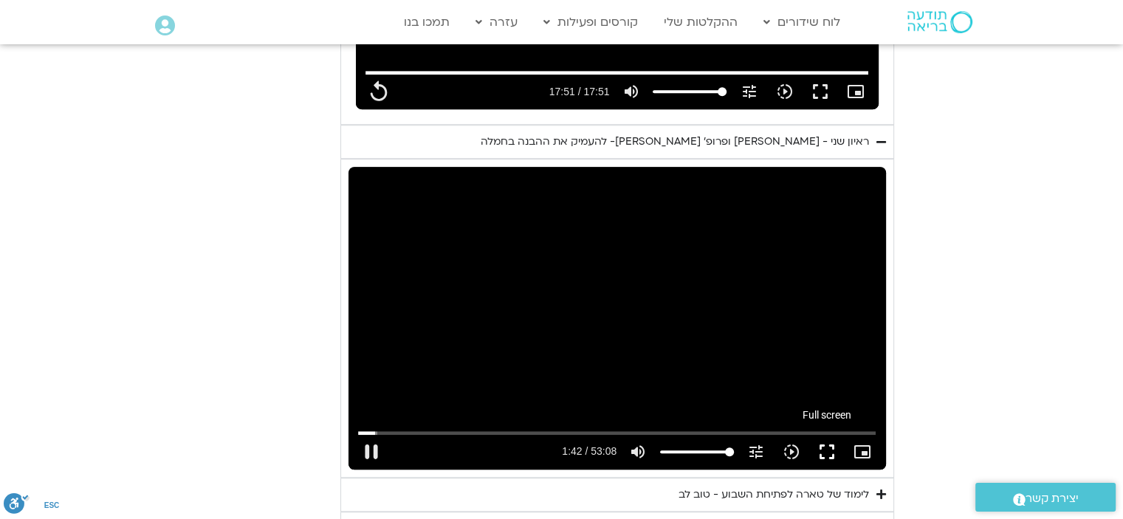
type input "1071.88"
type input "102.763576"
type input "1071.88"
type input "102.895458"
type input "1071.88"
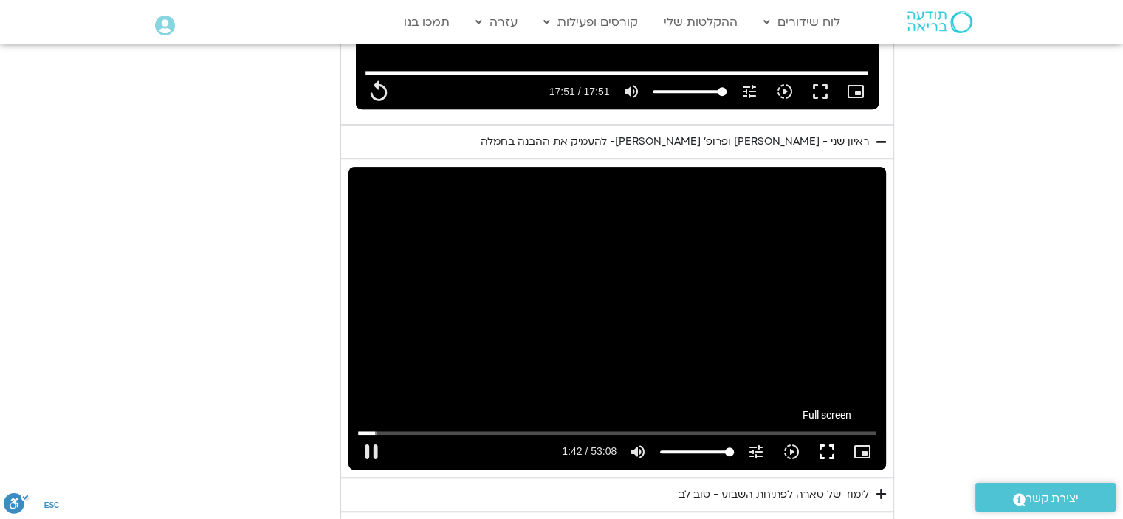
type input "103.023672"
type input "1071.88"
type input "103.155636"
click at [828, 434] on button "fullscreen" at bounding box center [826, 451] width 35 height 35
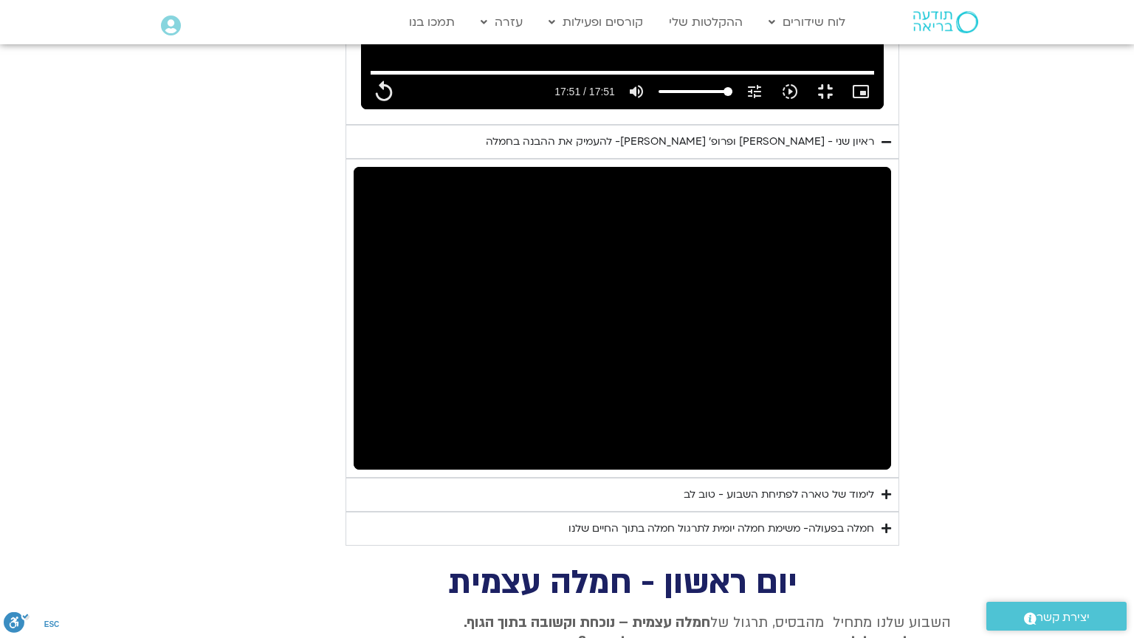
type input "1071.88"
